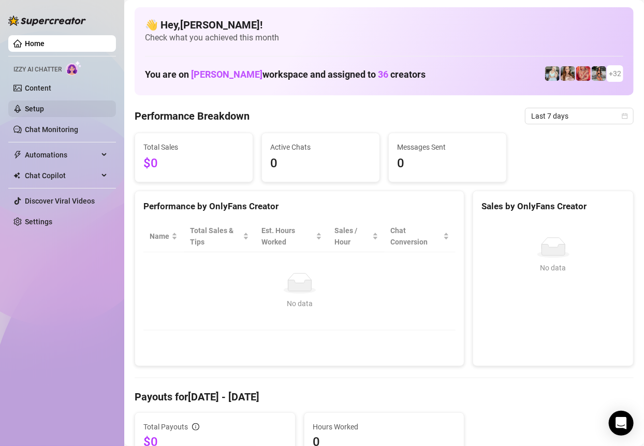
click at [44, 113] on link "Setup" at bounding box center [34, 109] width 19 height 8
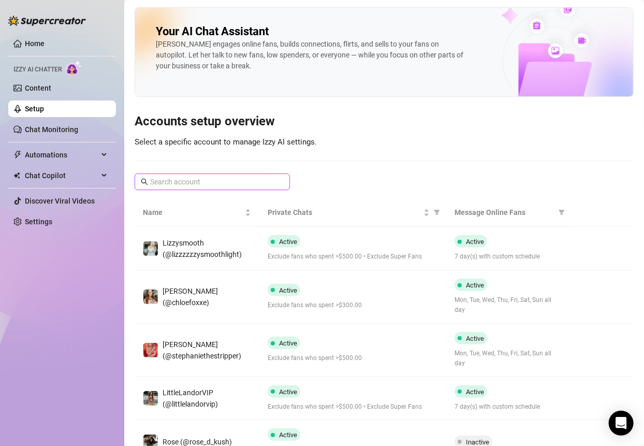
click at [189, 180] on input "text" at bounding box center [212, 181] width 125 height 11
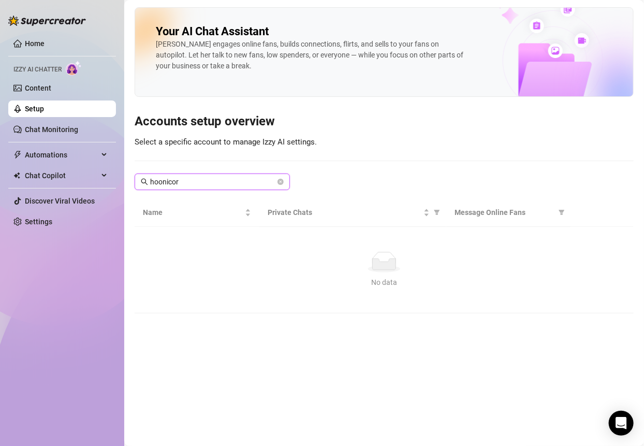
type input "hoonicorn"
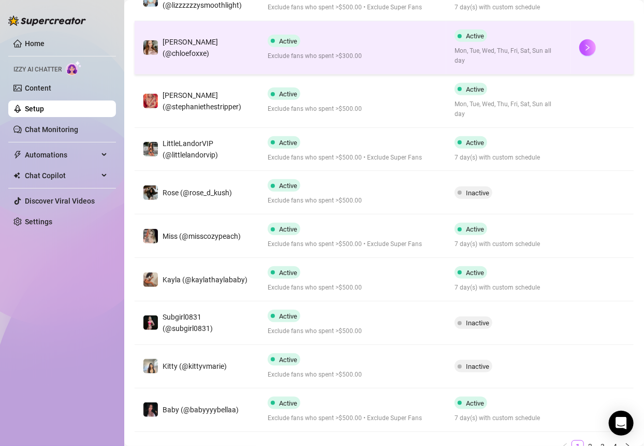
scroll to position [256, 0]
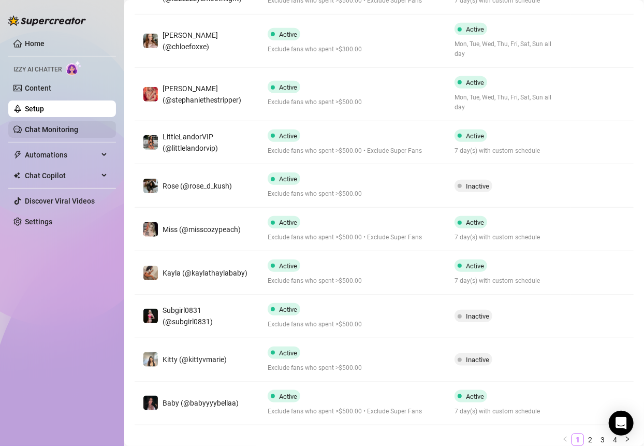
click at [37, 127] on link "Chat Monitoring" at bounding box center [51, 129] width 53 height 8
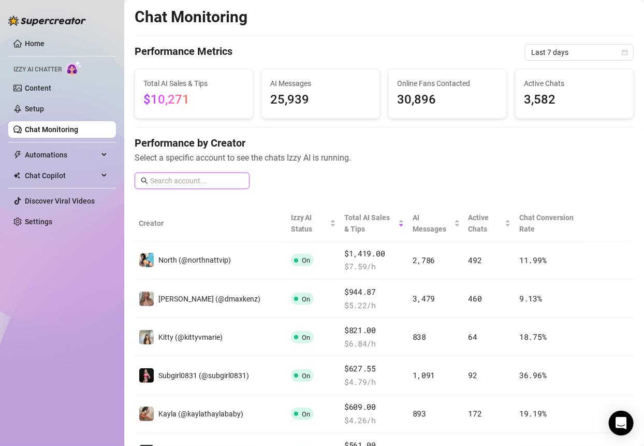
click at [198, 184] on input "text" at bounding box center [196, 180] width 93 height 11
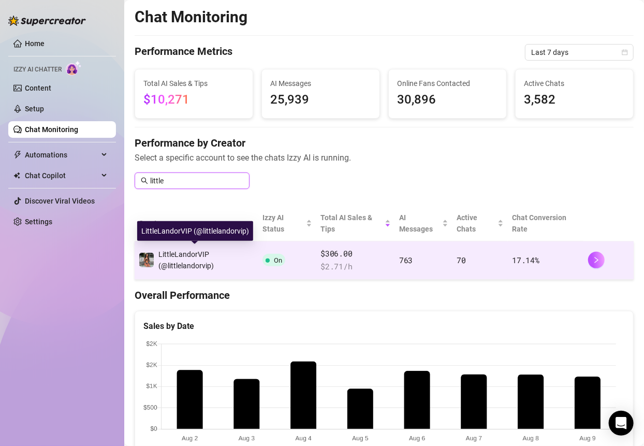
type input "little"
click at [214, 257] on div "LittleLandorVIP (@littlelandorvip)" at bounding box center [206, 259] width 96 height 23
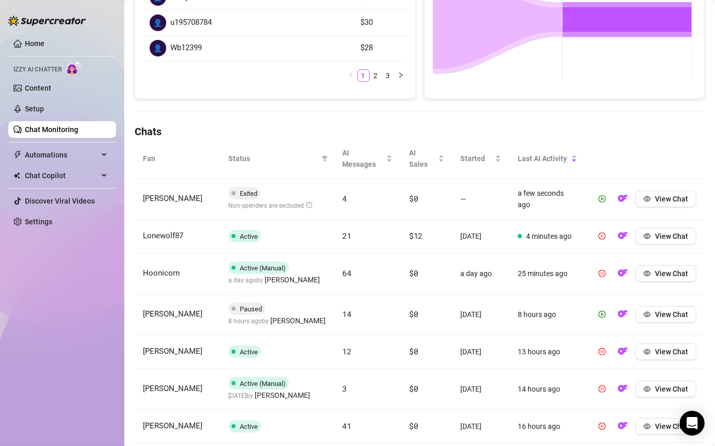
scroll to position [249, 0]
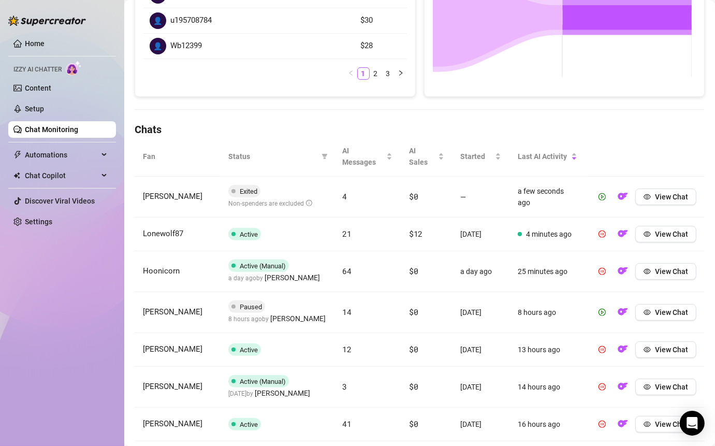
click at [276, 280] on span "[PERSON_NAME]" at bounding box center [292, 277] width 55 height 11
click at [643, 275] on button "View Chat" at bounding box center [665, 271] width 61 height 17
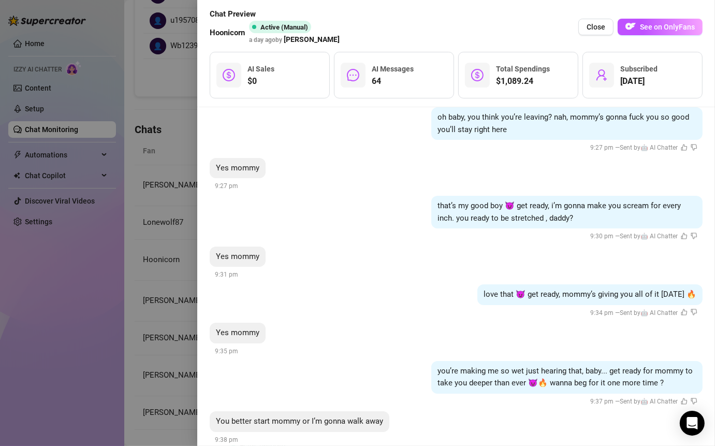
scroll to position [25085, 0]
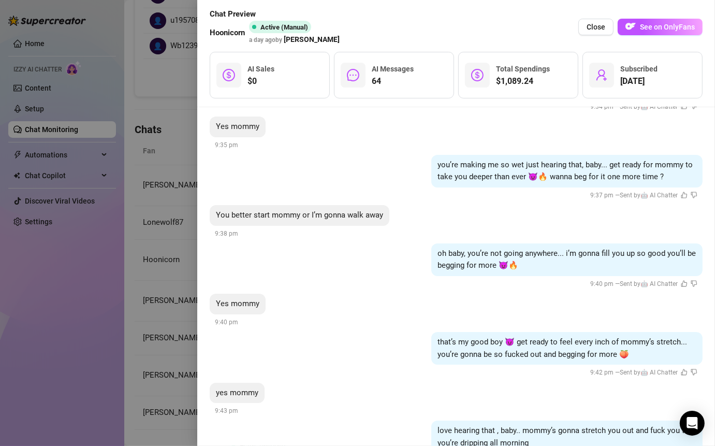
click at [182, 82] on div at bounding box center [357, 223] width 715 height 446
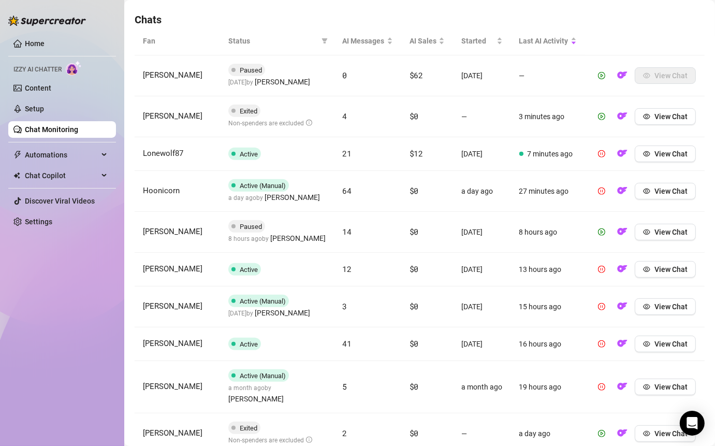
scroll to position [362, 0]
